Goal: Task Accomplishment & Management: Use online tool/utility

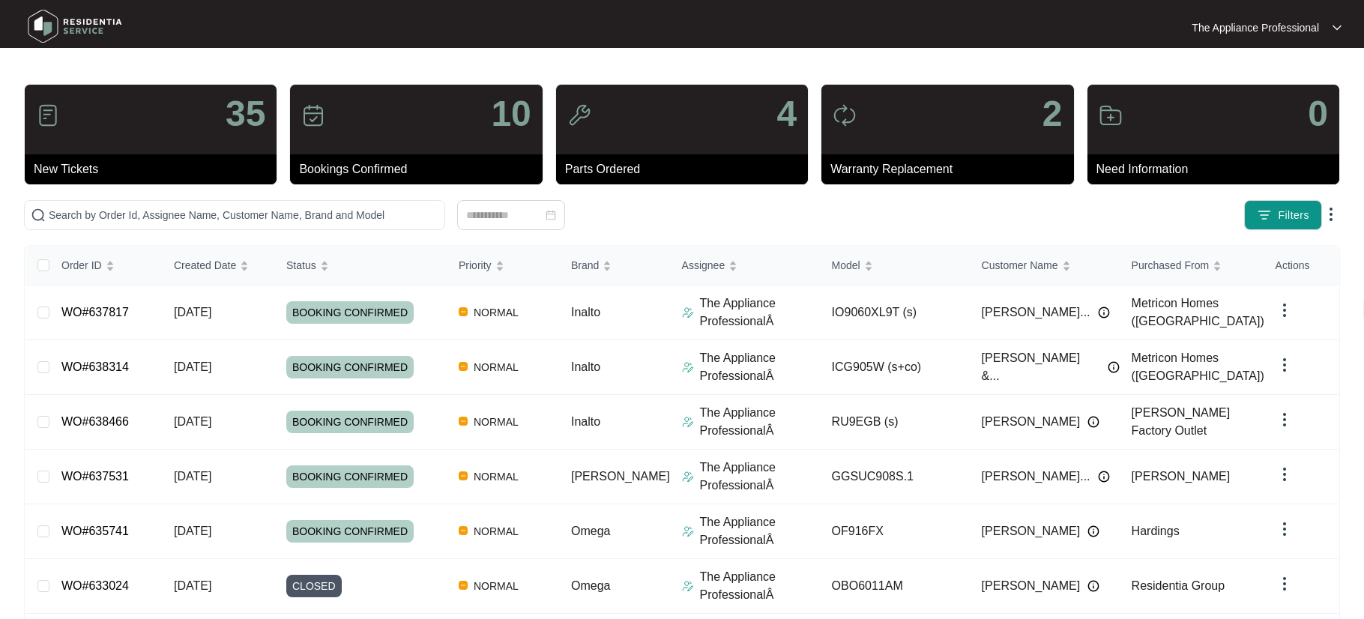
click at [58, 28] on img at bounding box center [74, 26] width 105 height 45
click at [151, 215] on input "text" at bounding box center [244, 215] width 390 height 16
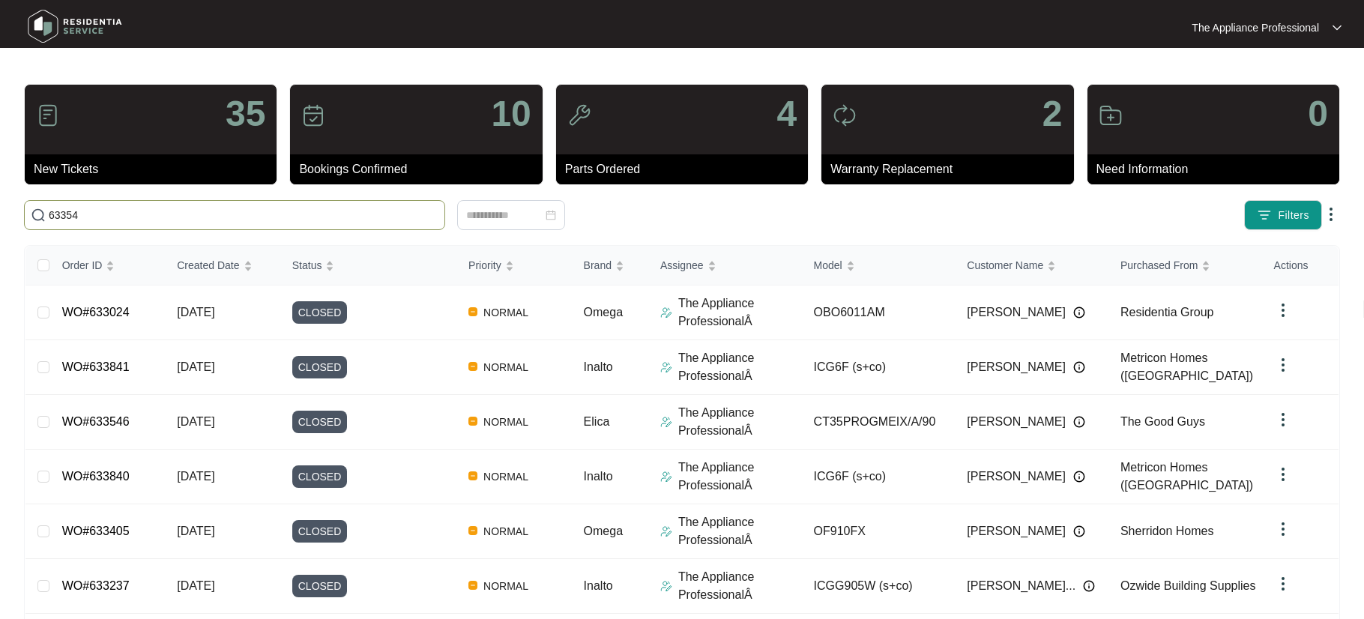
type input "633546"
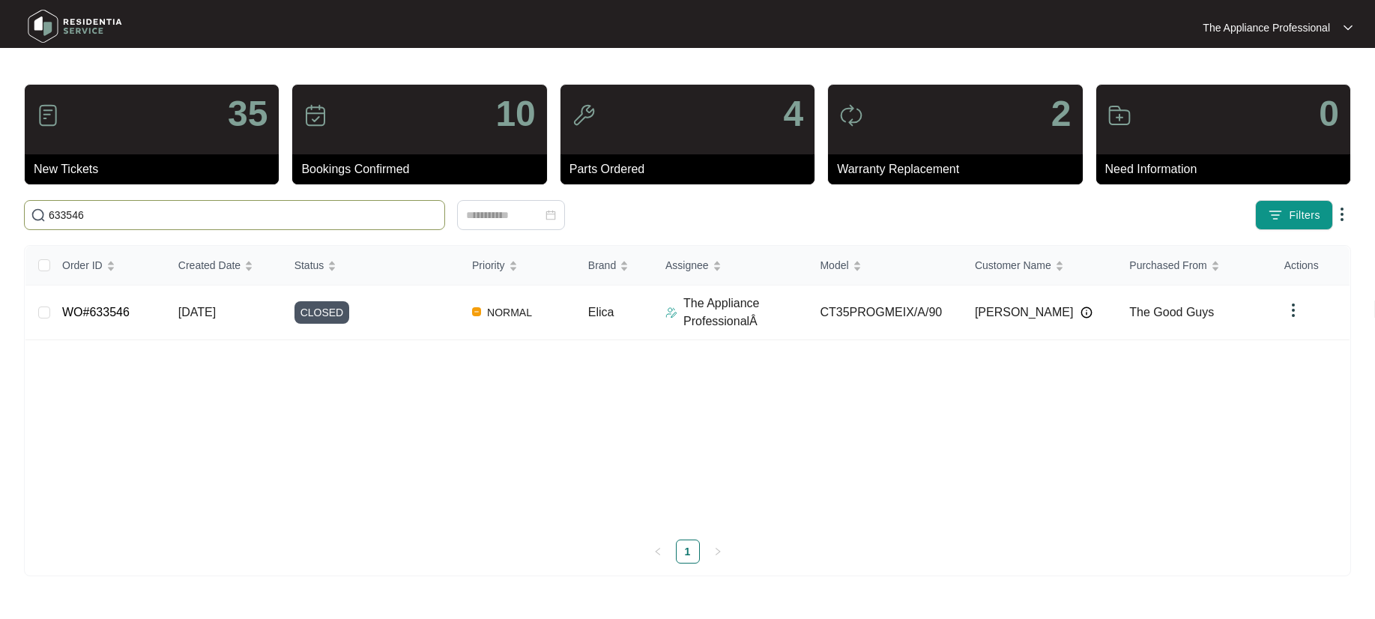
drag, startPoint x: 144, startPoint y: 211, endPoint x: 43, endPoint y: 207, distance: 100.5
click at [43, 207] on span "633546" at bounding box center [234, 215] width 421 height 30
type input "629568"
click at [91, 315] on link "WO#629568" at bounding box center [95, 312] width 67 height 13
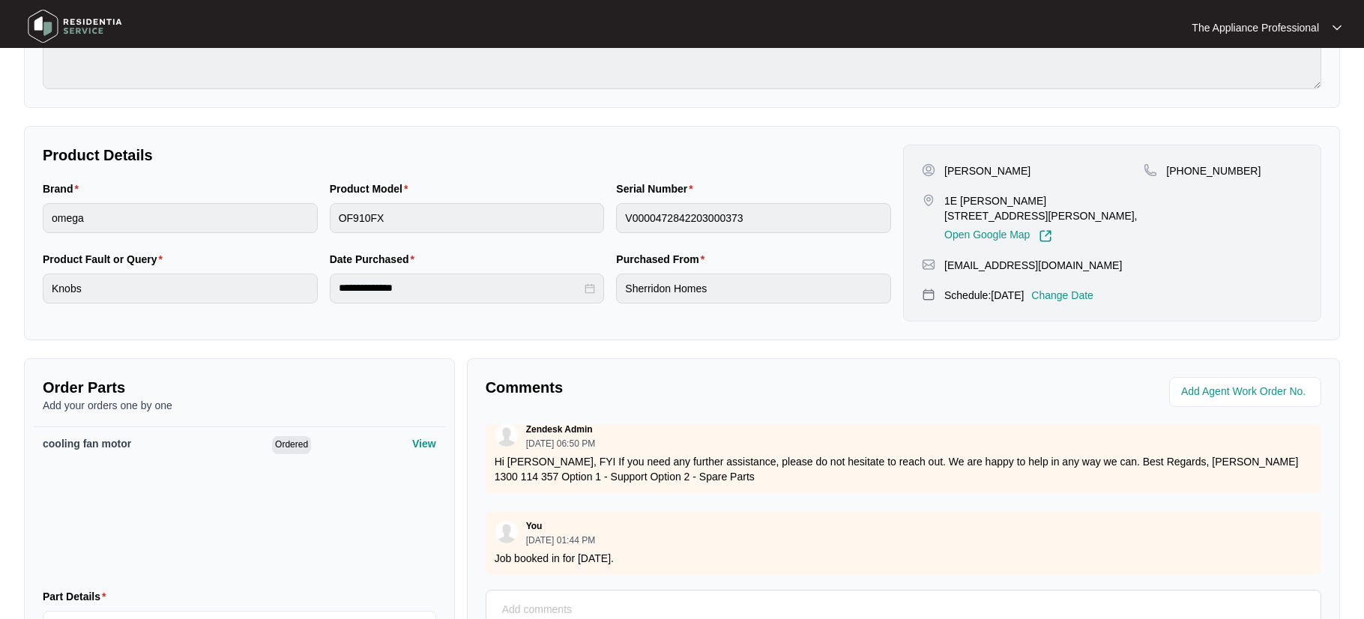
scroll to position [879, 0]
click at [537, 604] on textarea at bounding box center [903, 617] width 819 height 39
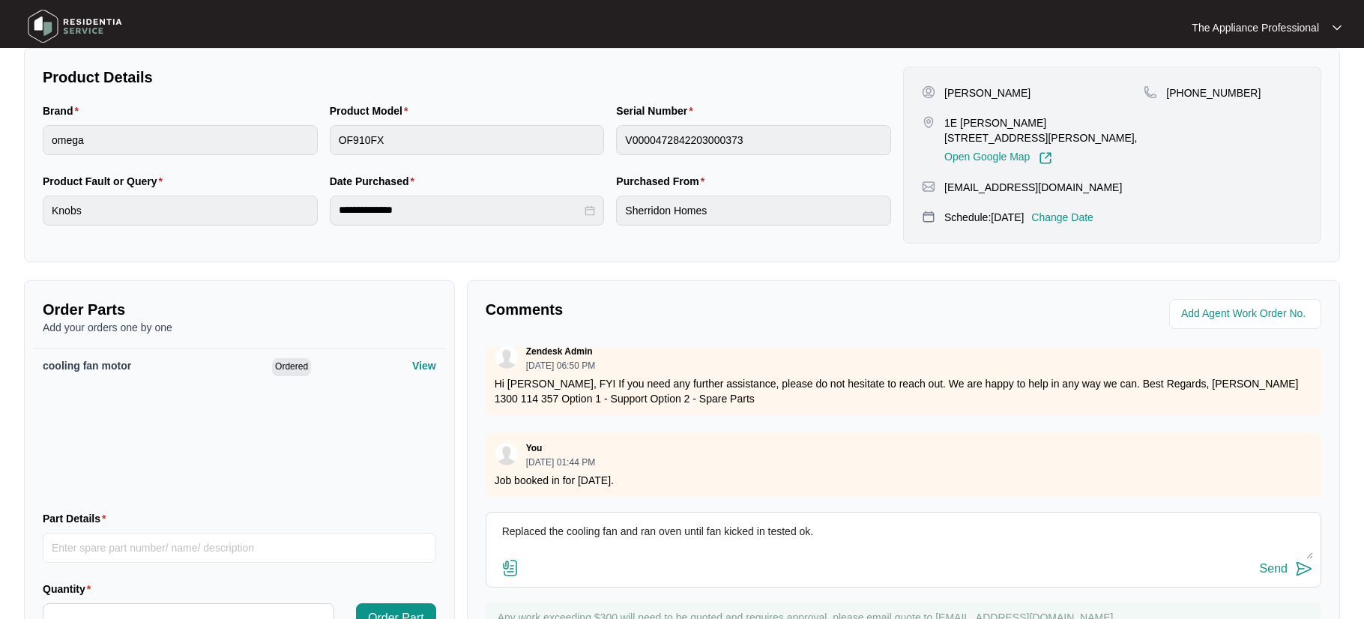
scroll to position [378, 0]
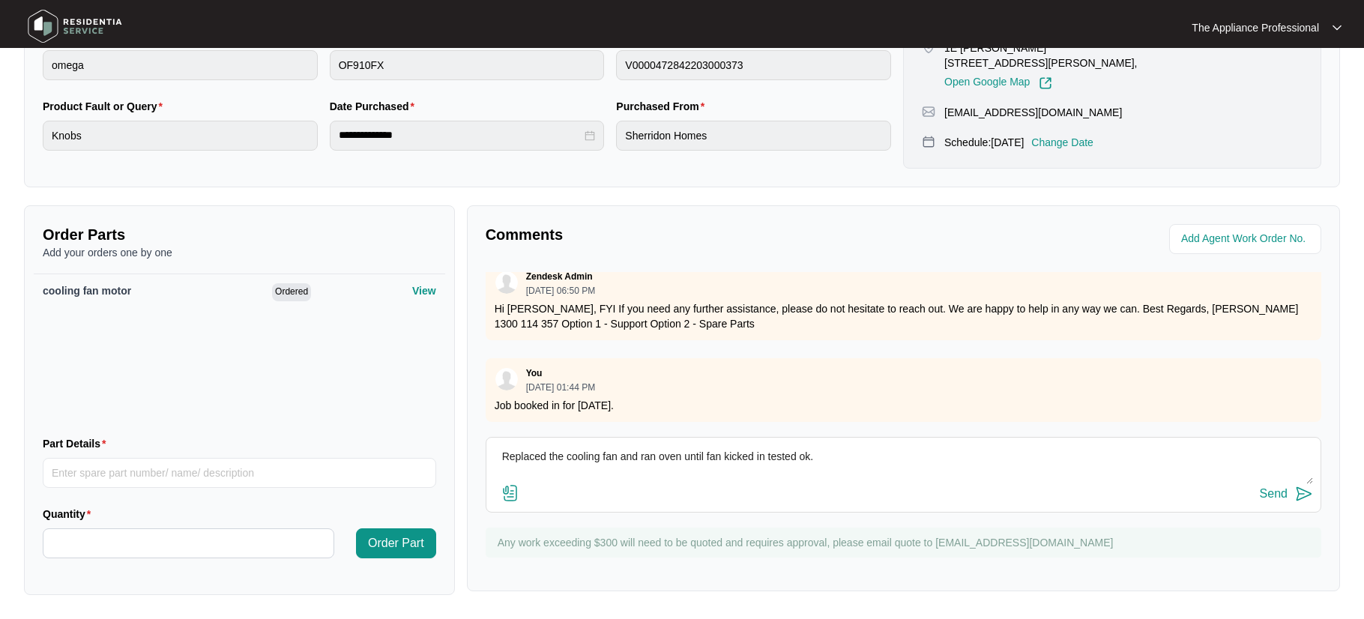
type textarea "Replaced the cooling fan and ran oven until fan kicked in tested ok."
click at [1290, 496] on button "Send" at bounding box center [1286, 494] width 53 height 20
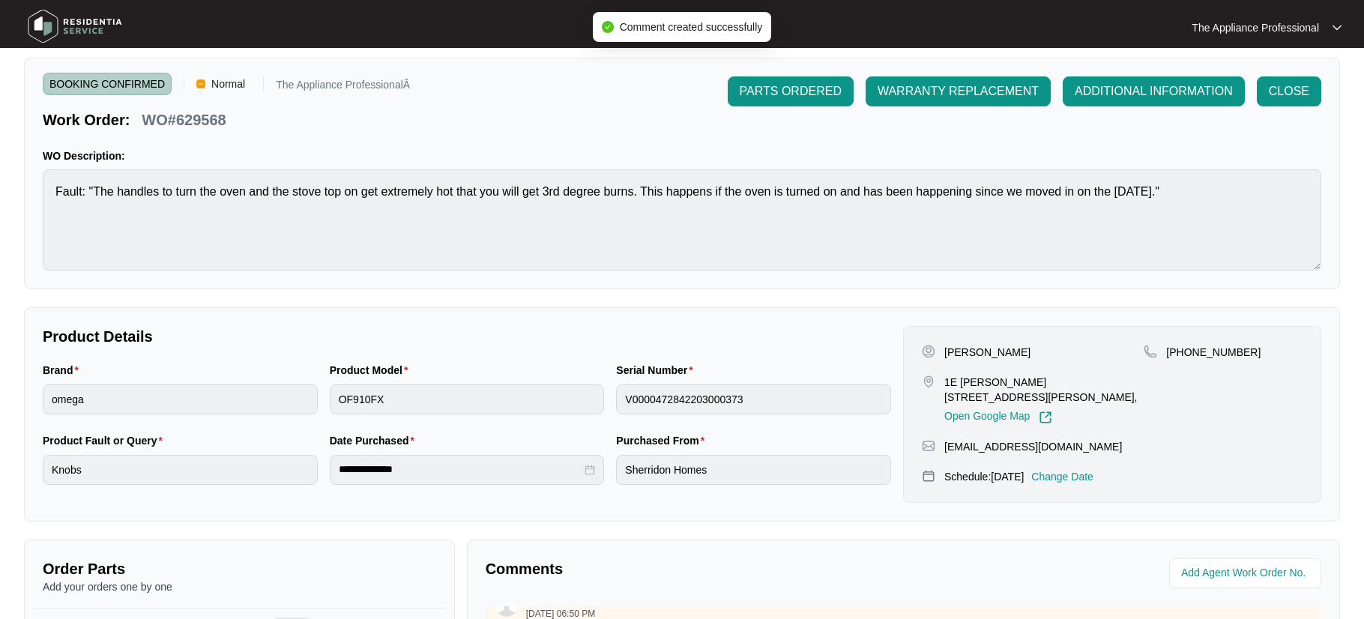
scroll to position [0, 0]
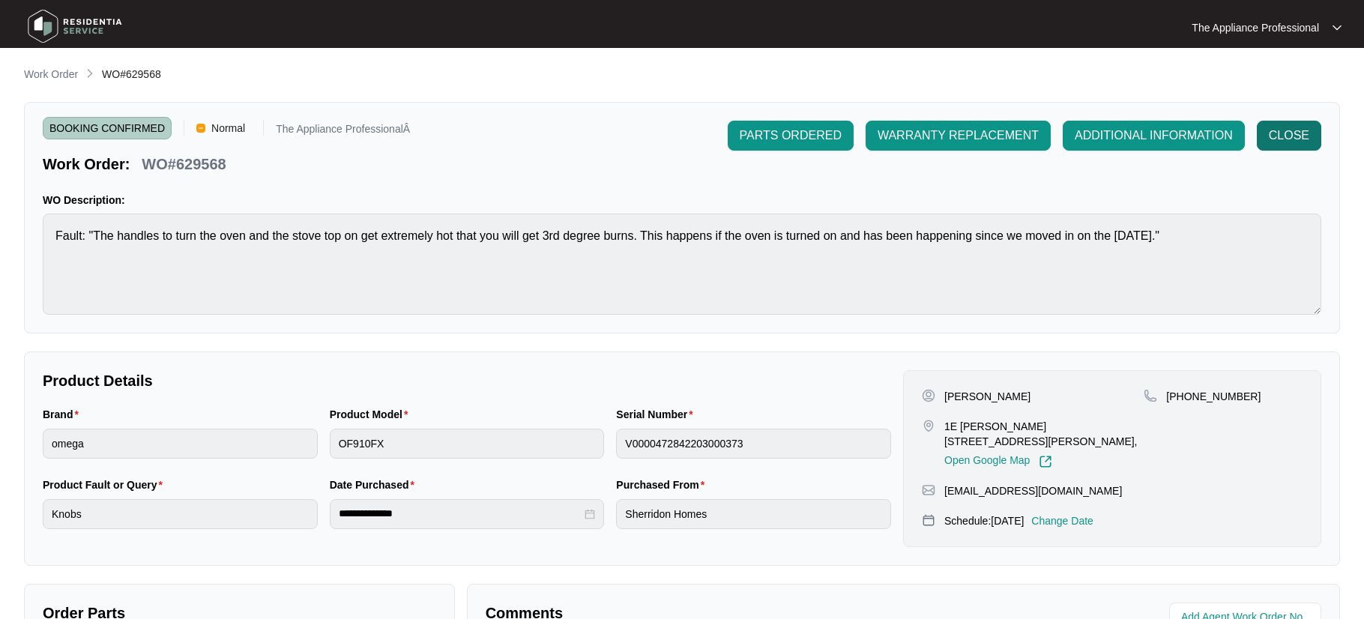
click at [1301, 136] on span "CLOSE" at bounding box center [1289, 136] width 40 height 18
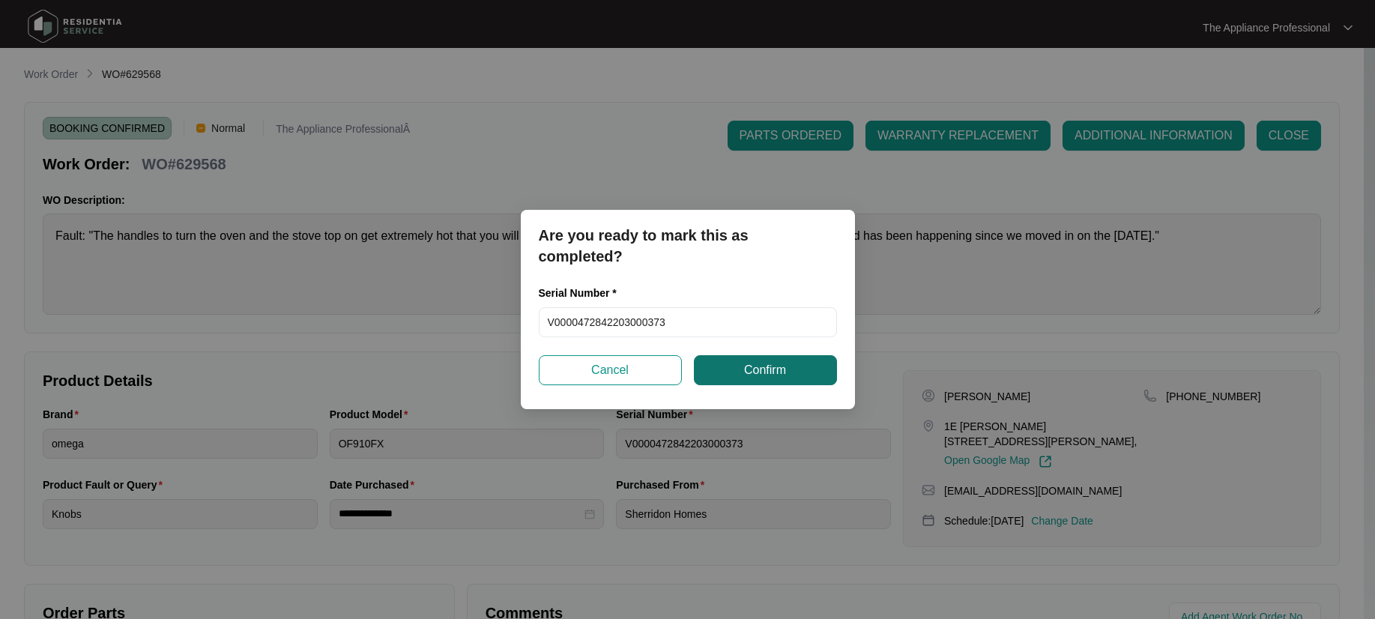
click at [830, 366] on button "Confirm" at bounding box center [765, 370] width 143 height 30
